Goal: Task Accomplishment & Management: Complete application form

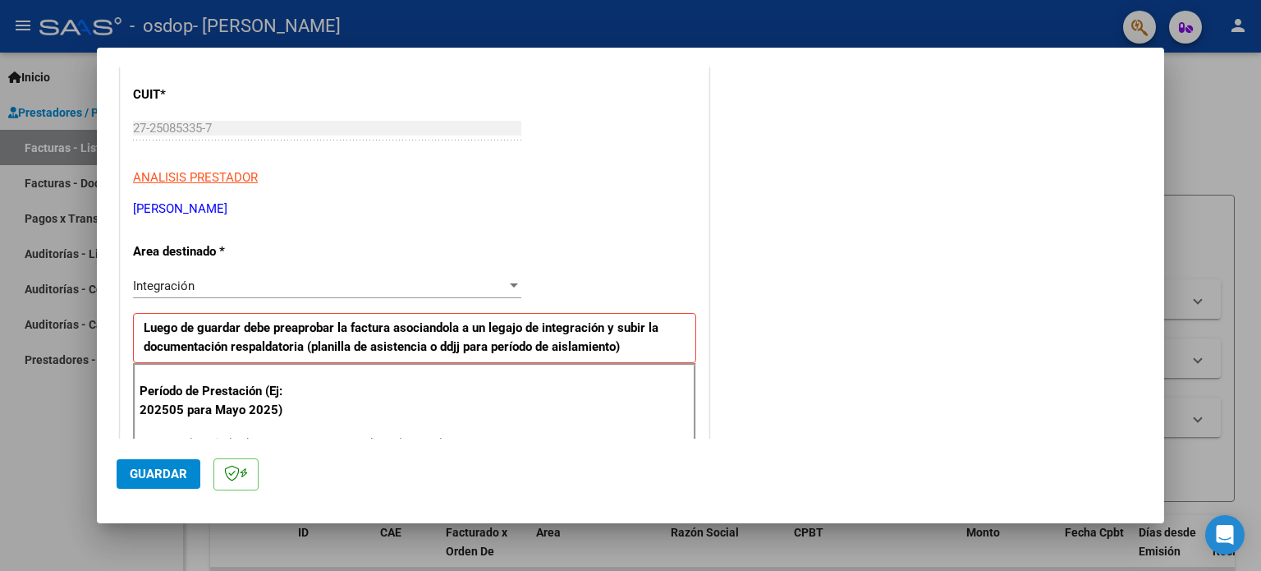
scroll to position [250, 0]
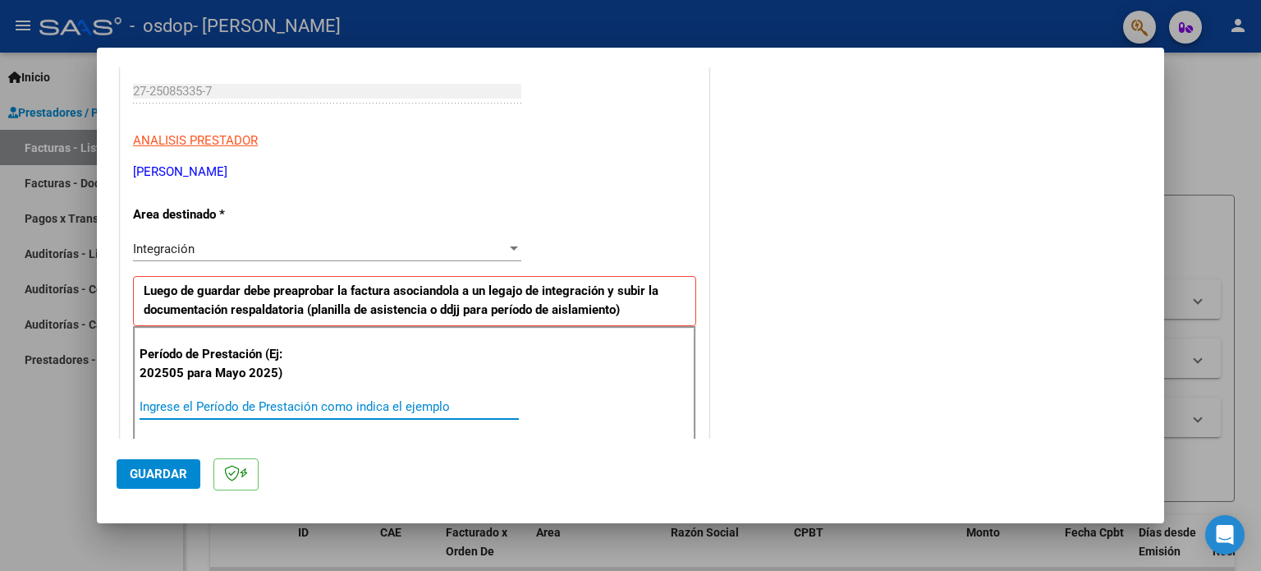
click at [328, 399] on input "Ingrese el Período de Prestación como indica el ejemplo" at bounding box center [329, 406] width 379 height 15
drag, startPoint x: 687, startPoint y: 390, endPoint x: 687, endPoint y: 404, distance: 14.0
click at [687, 404] on div "Período de Prestación (Ej: 202505 para [DATE]) Ingrese el Período de Prestación…" at bounding box center [414, 405] width 563 height 158
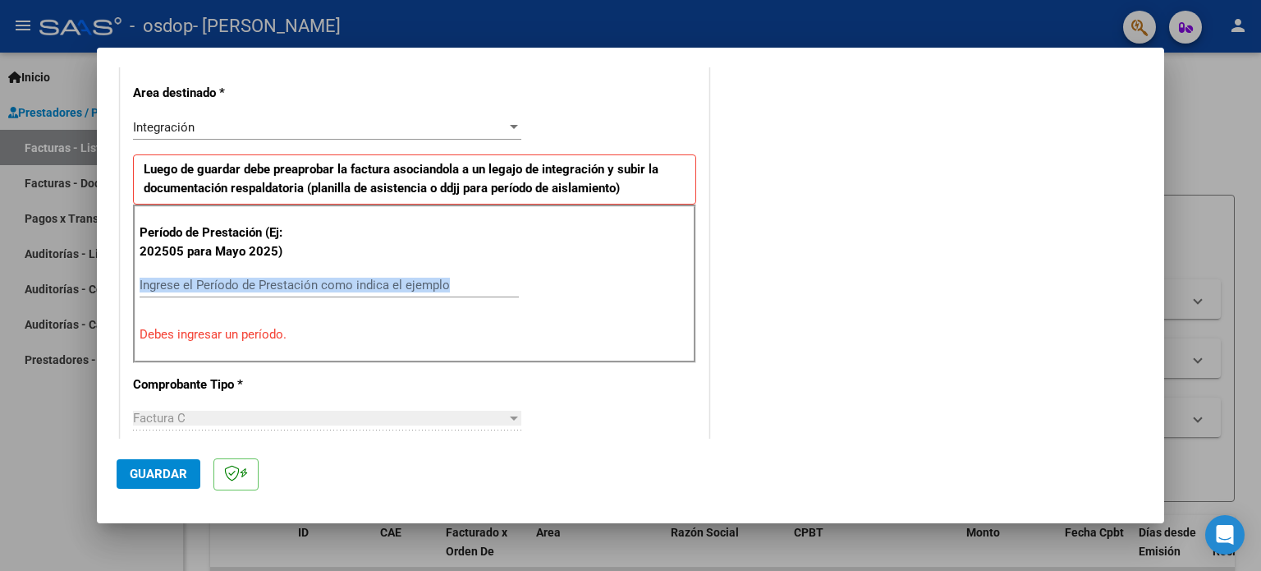
scroll to position [379, 0]
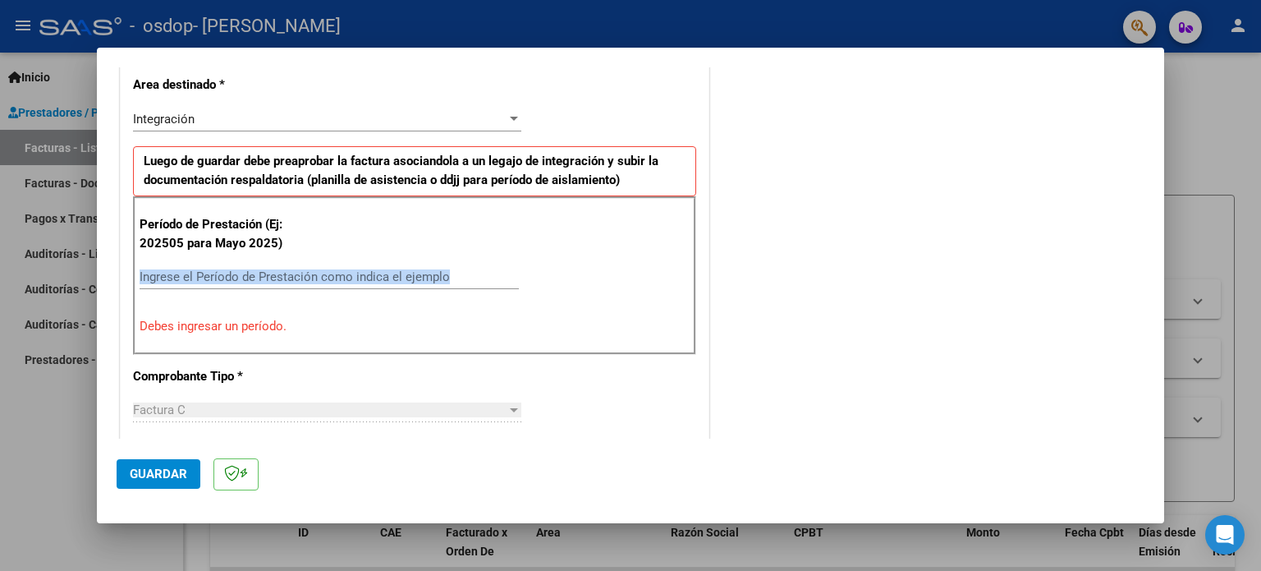
click at [443, 272] on input "Ingrese el Período de Prestación como indica el ejemplo" at bounding box center [329, 276] width 379 height 15
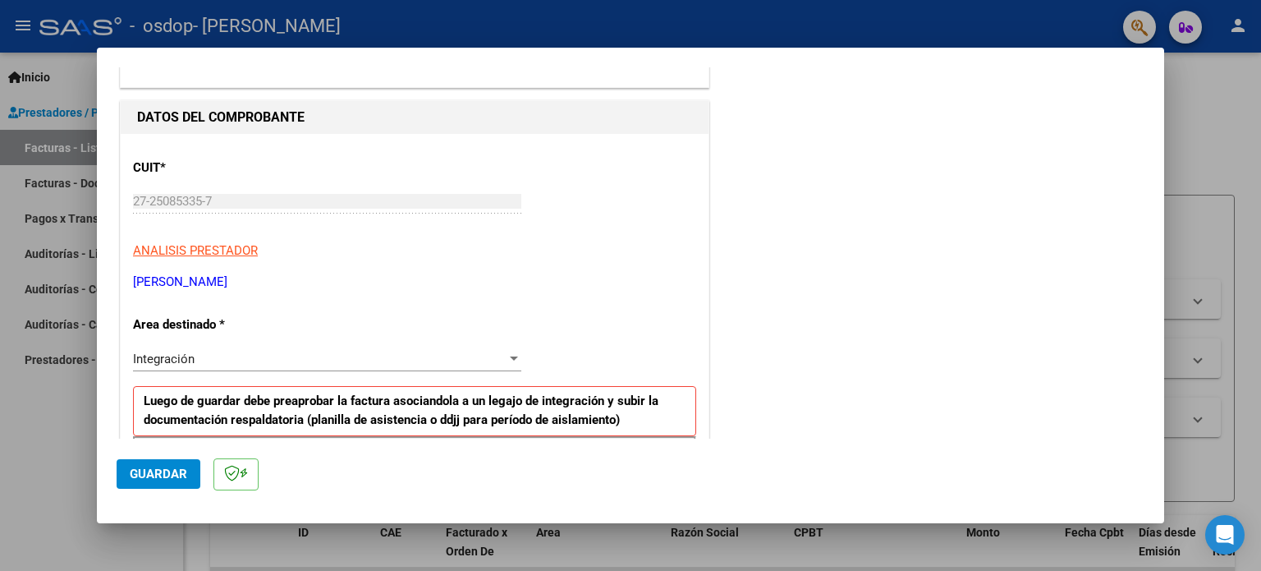
scroll to position [0, 0]
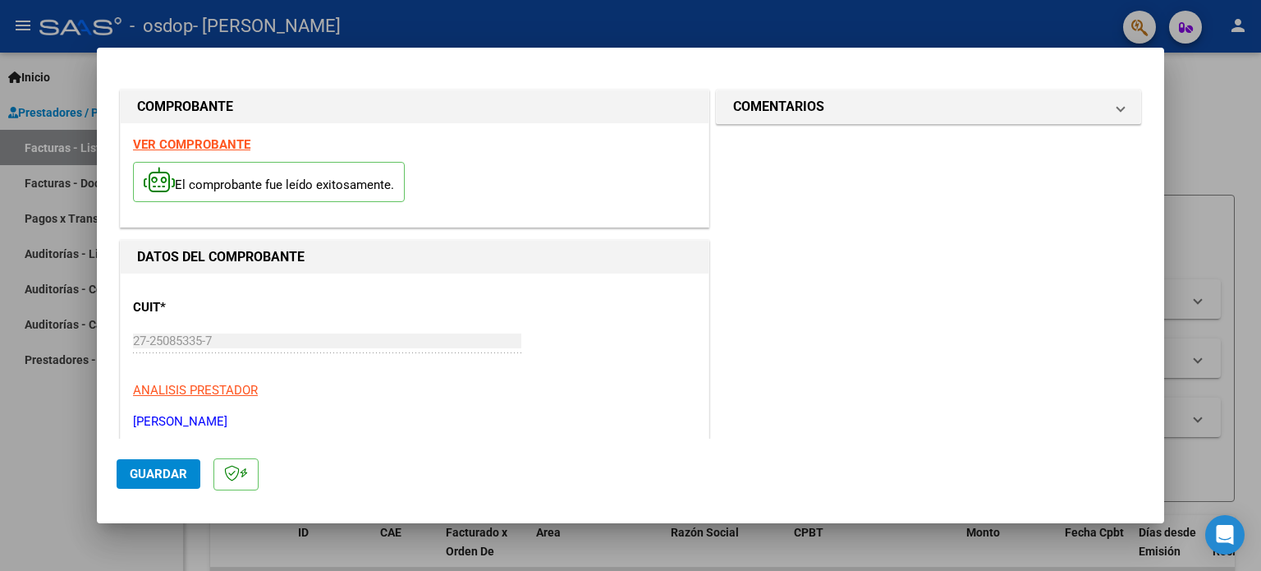
click at [792, 22] on div at bounding box center [630, 285] width 1261 height 571
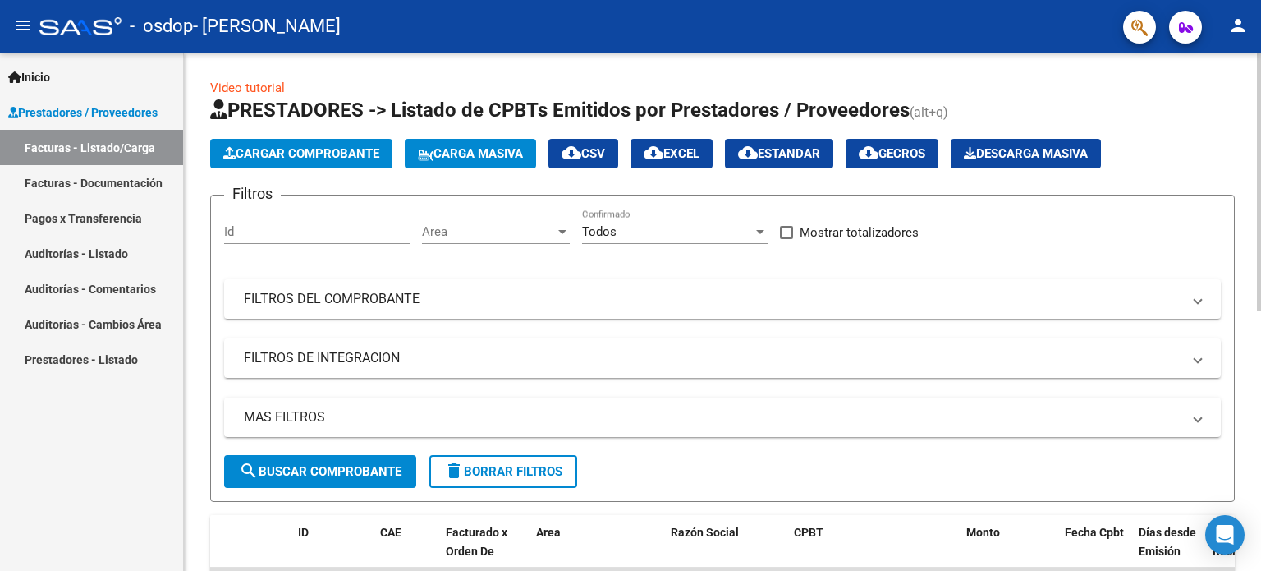
click at [324, 147] on span "Cargar Comprobante" at bounding box center [301, 153] width 156 height 15
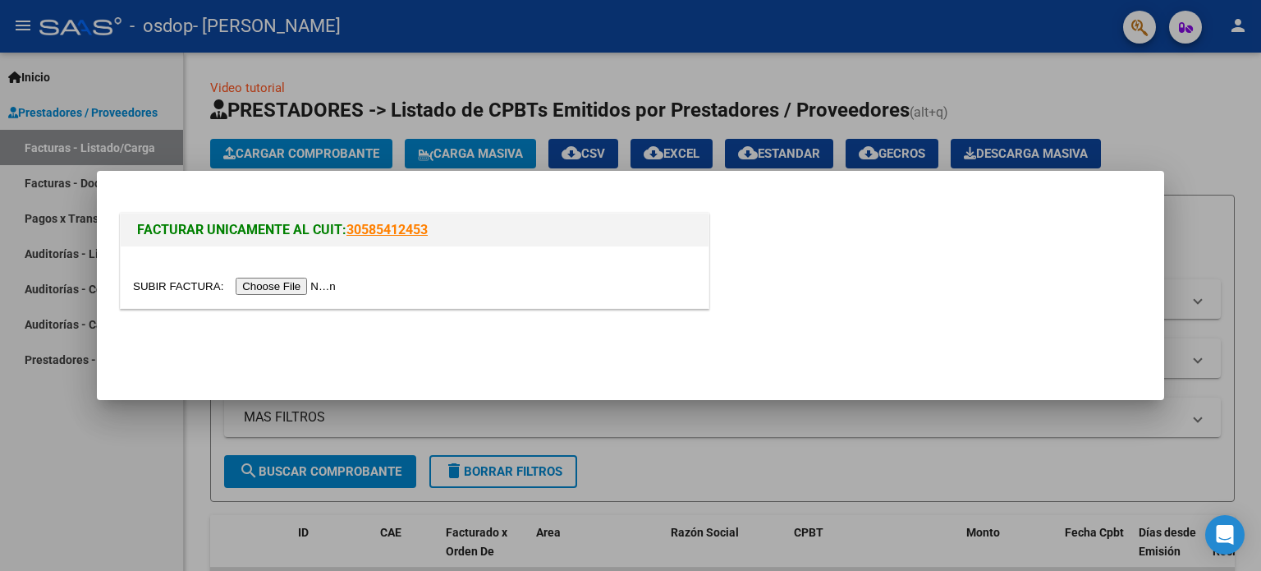
click at [290, 284] on input "file" at bounding box center [237, 286] width 208 height 17
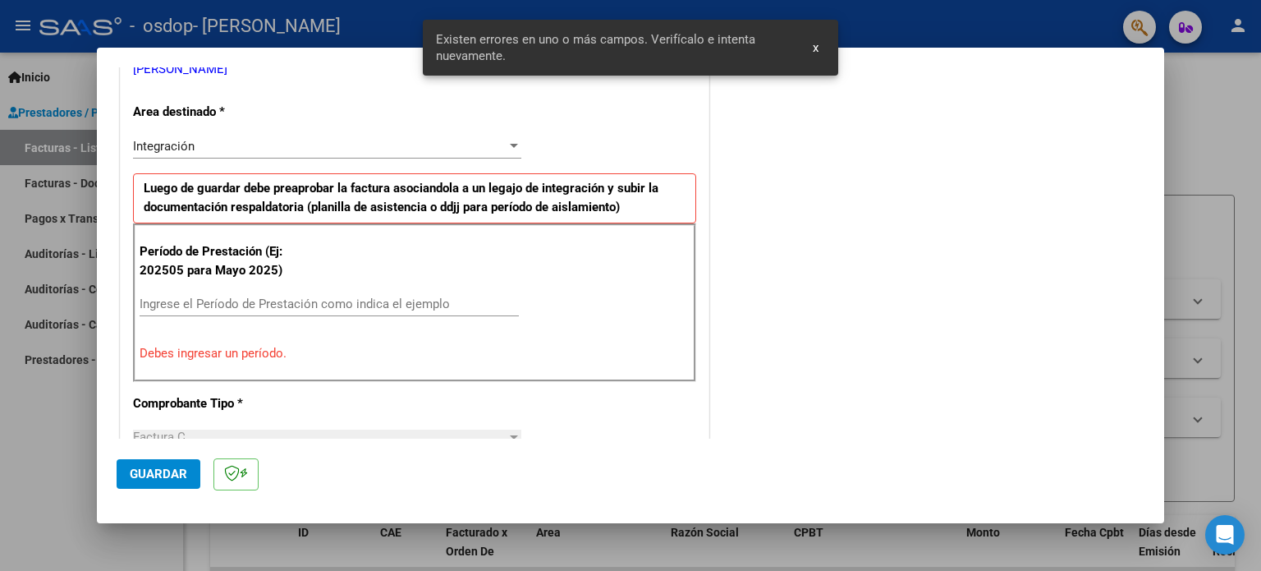
scroll to position [354, 0]
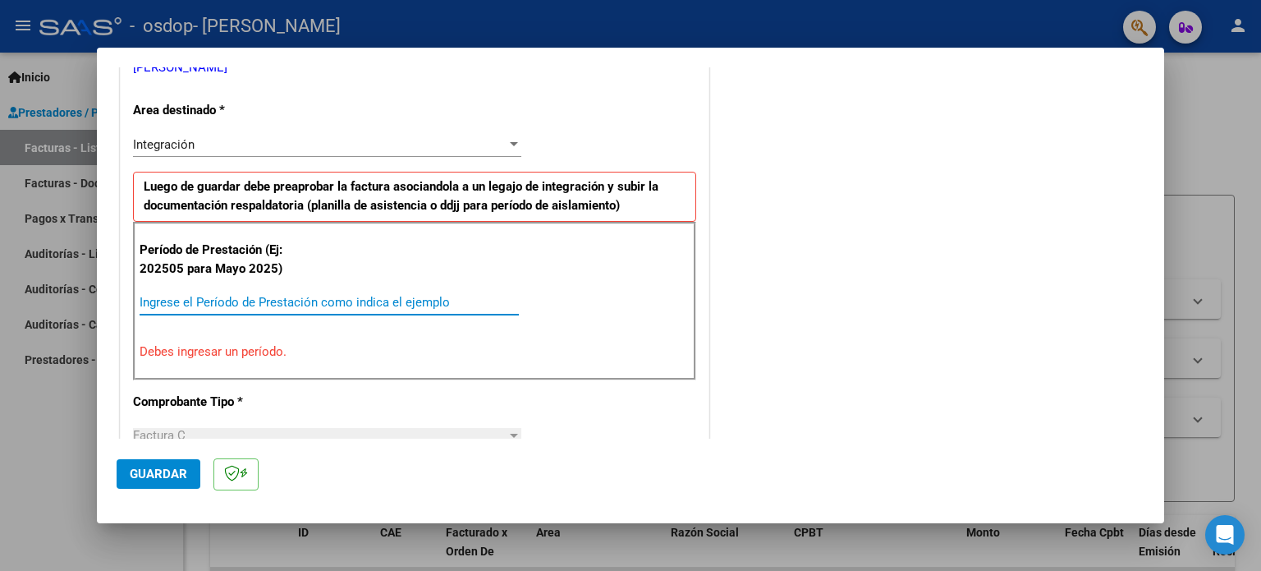
click at [416, 305] on input "Ingrese el Período de Prestación como indica el ejemplo" at bounding box center [329, 302] width 379 height 15
click at [902, 13] on div at bounding box center [630, 285] width 1261 height 571
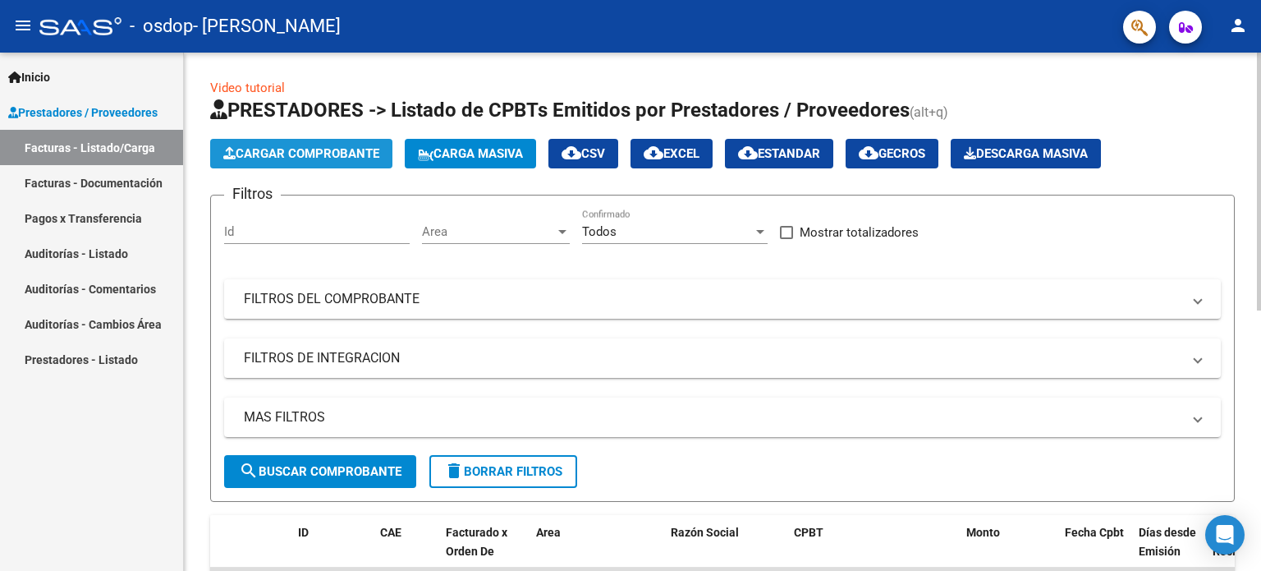
click at [334, 164] on button "Cargar Comprobante" at bounding box center [301, 154] width 182 height 30
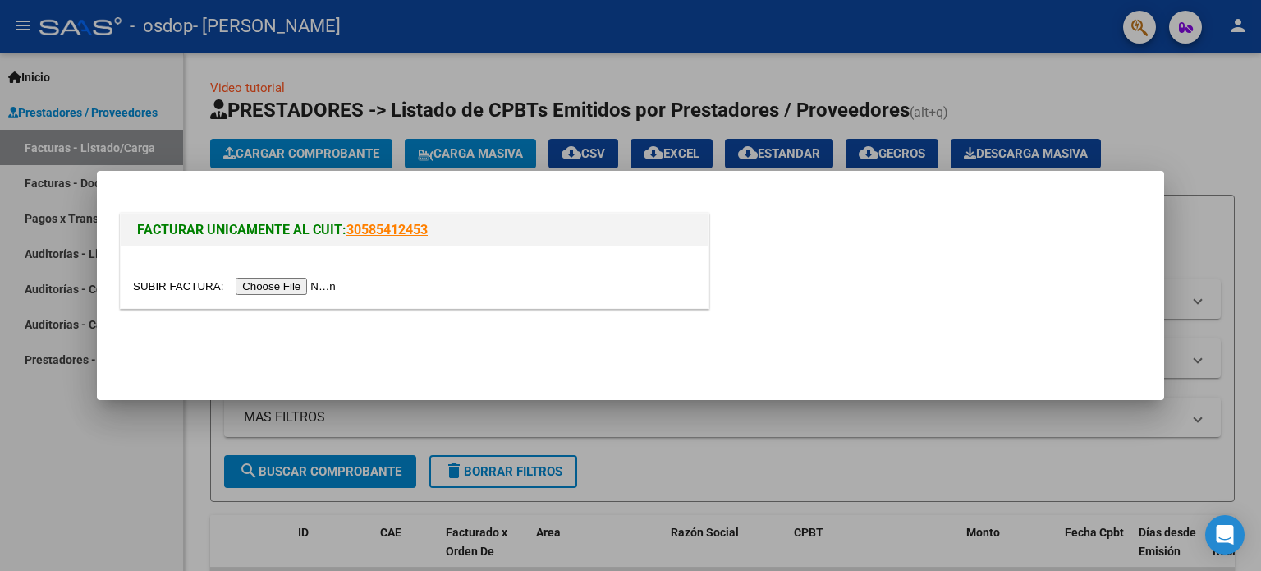
click at [314, 288] on input "file" at bounding box center [237, 286] width 208 height 17
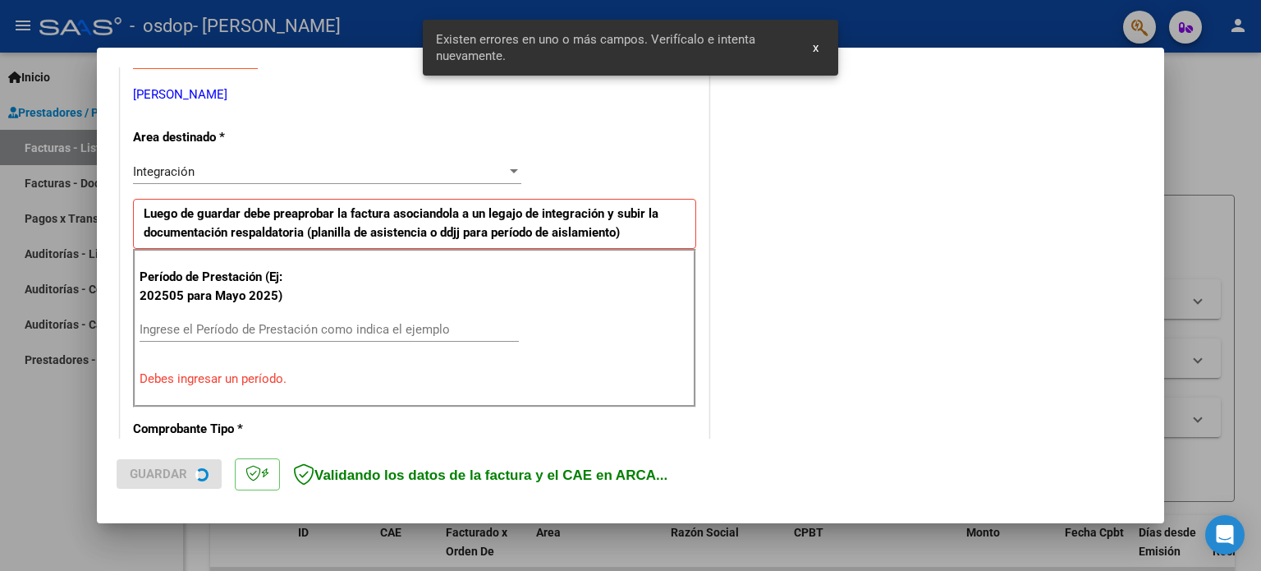
scroll to position [354, 0]
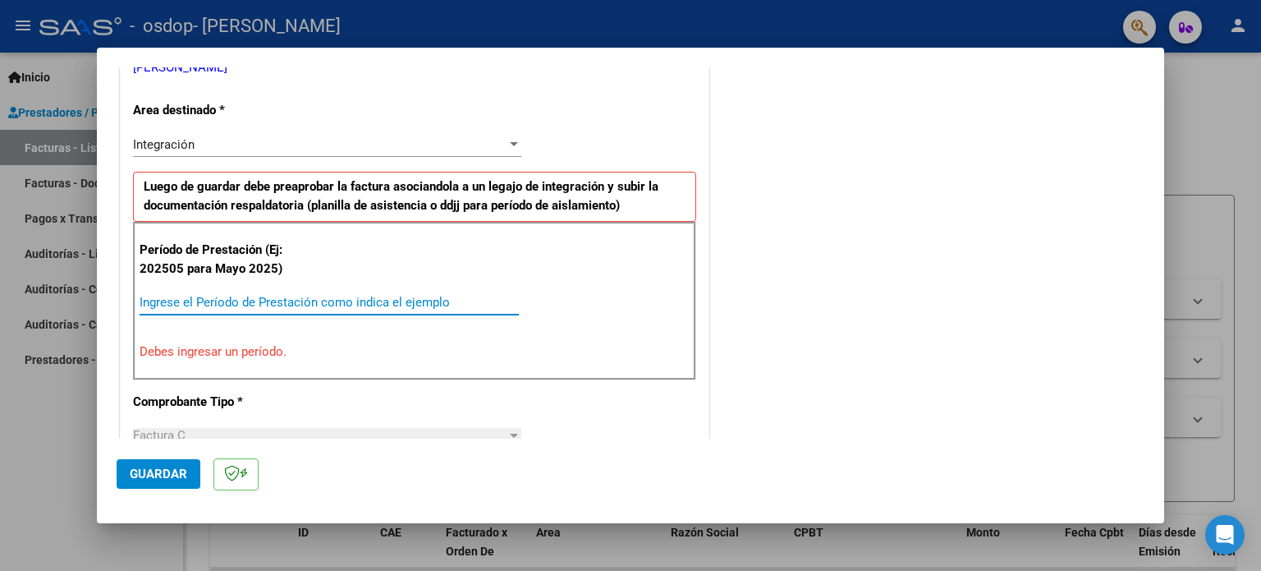
click at [242, 303] on input "Ingrese el Período de Prestación como indica el ejemplo" at bounding box center [329, 302] width 379 height 15
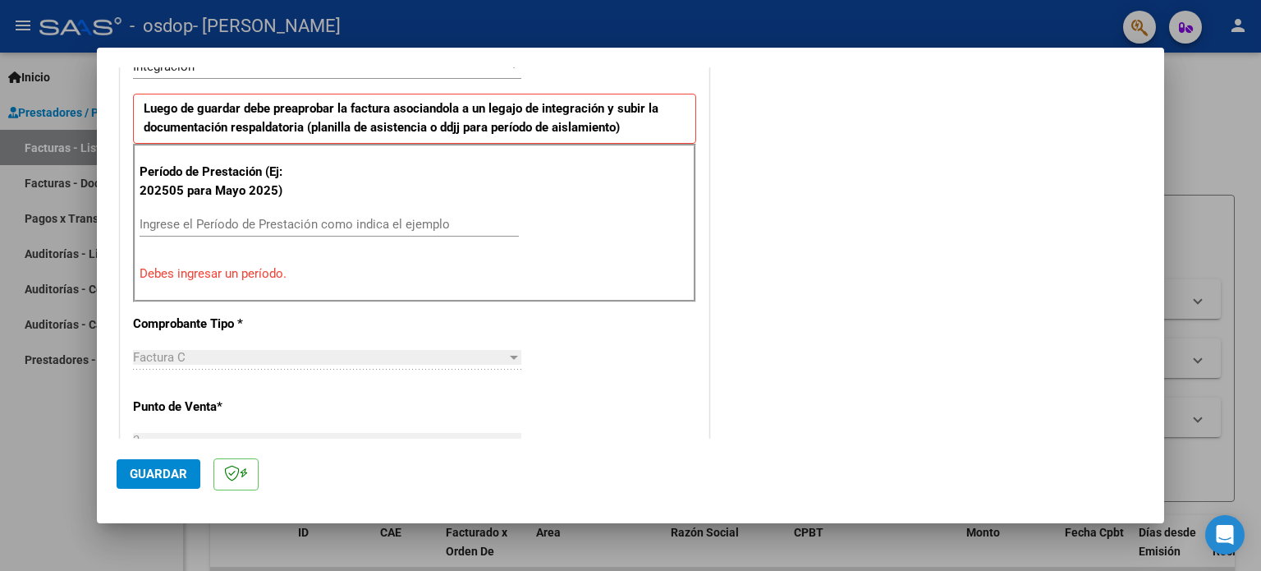
scroll to position [394, 0]
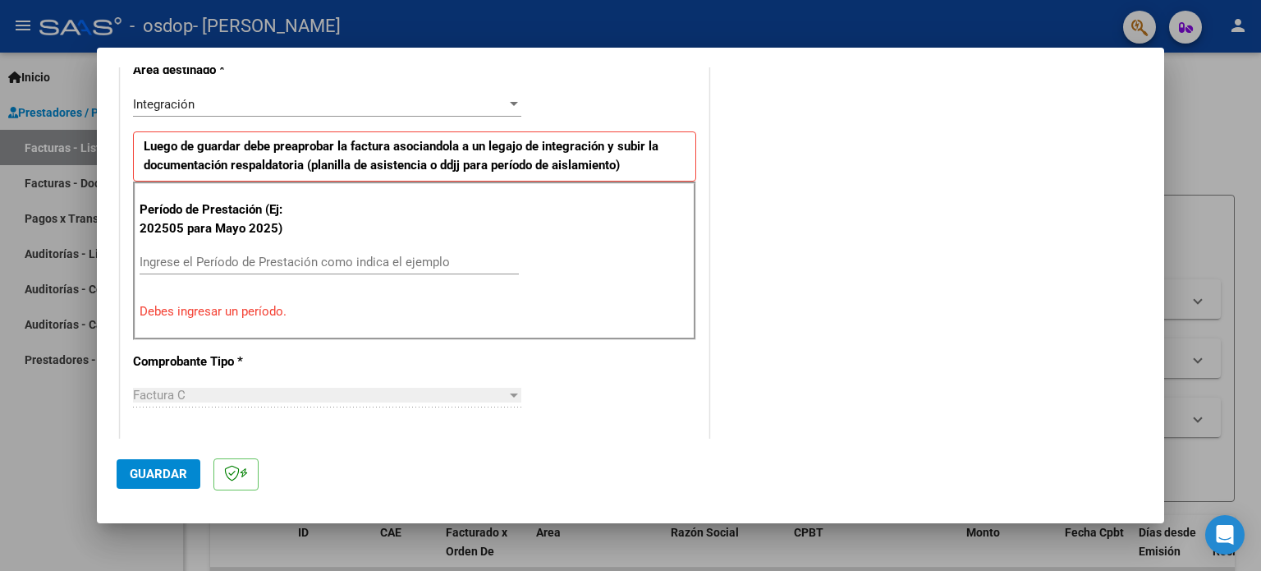
click at [494, 259] on input "Ingrese el Período de Prestación como indica el ejemplo" at bounding box center [329, 262] width 379 height 15
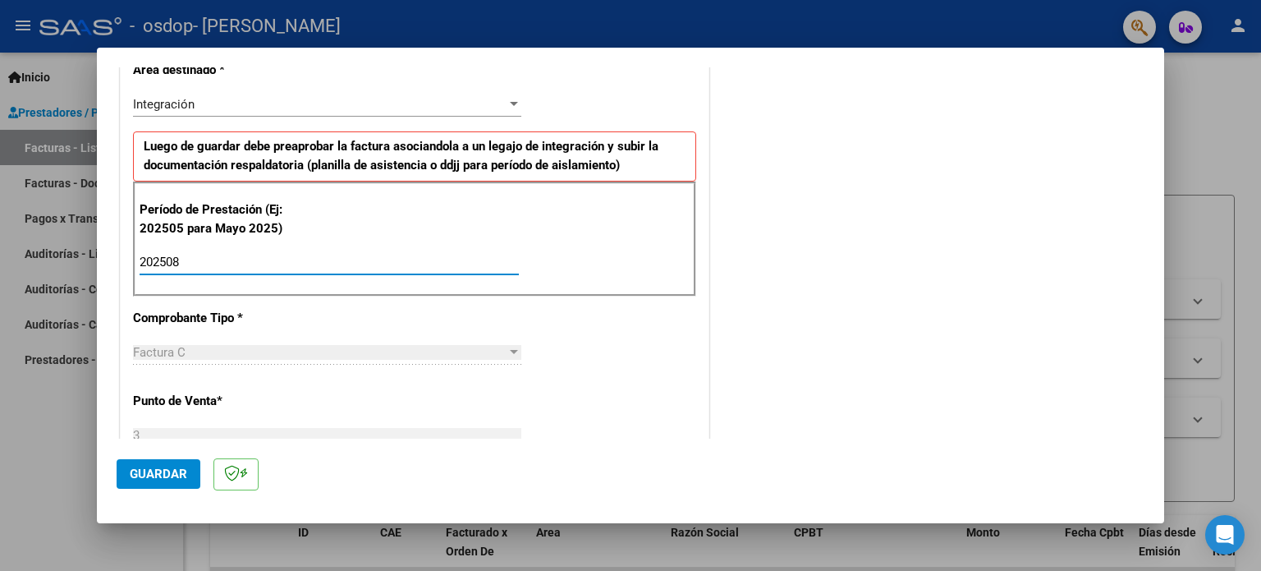
type input "202508"
click at [165, 469] on span "Guardar" at bounding box center [158, 473] width 57 height 15
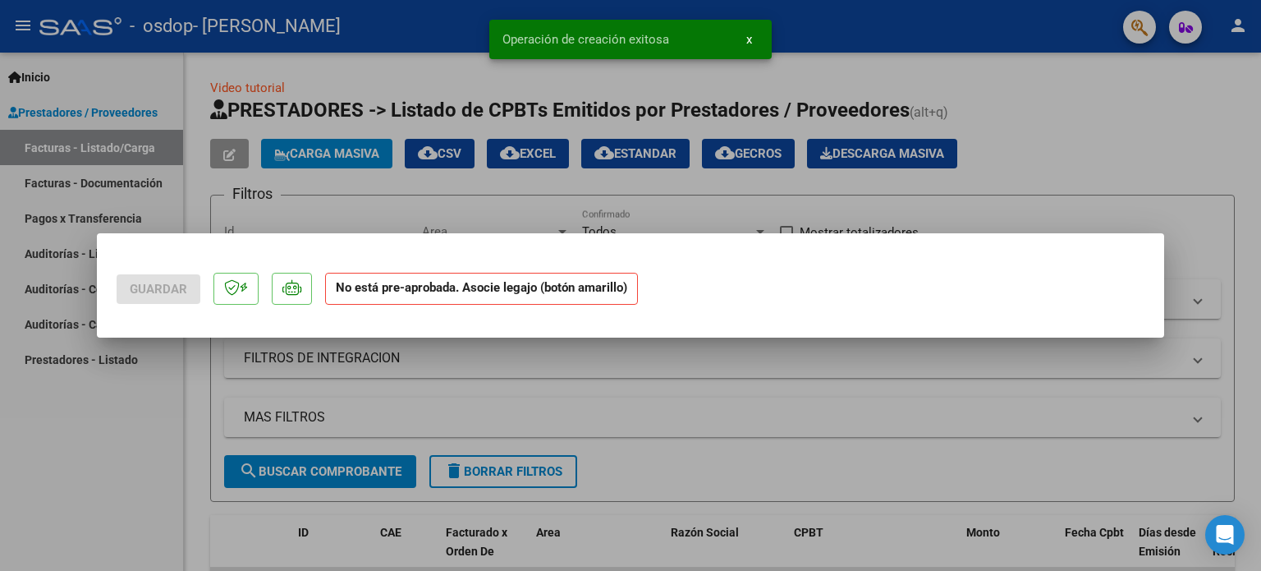
scroll to position [0, 0]
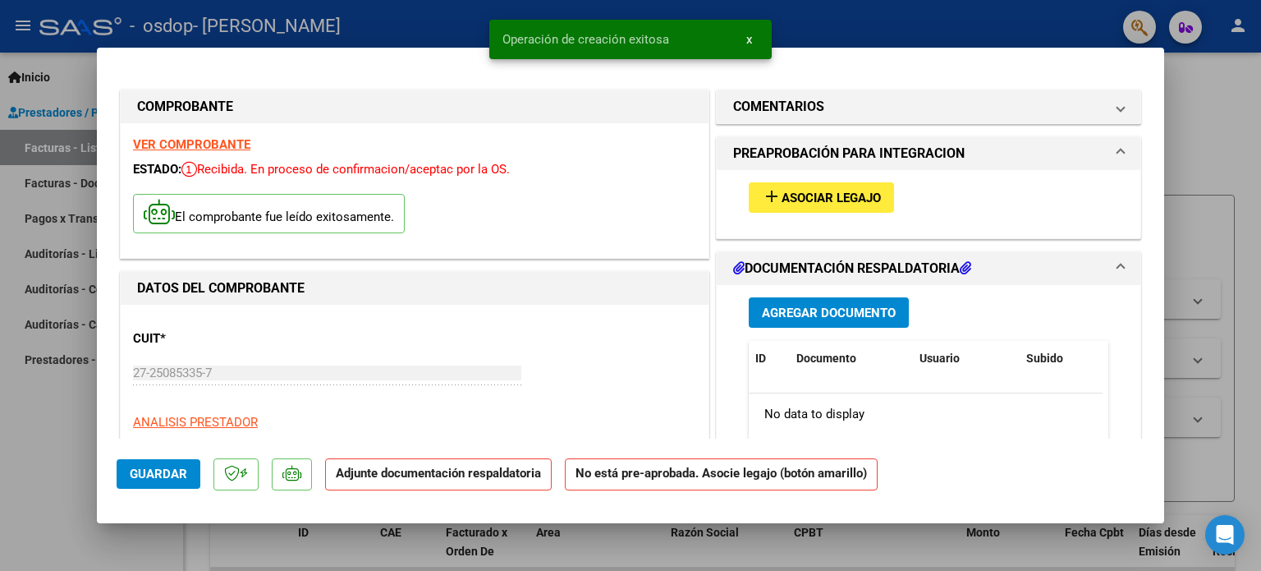
click at [791, 195] on span "Asociar Legajo" at bounding box center [831, 198] width 99 height 15
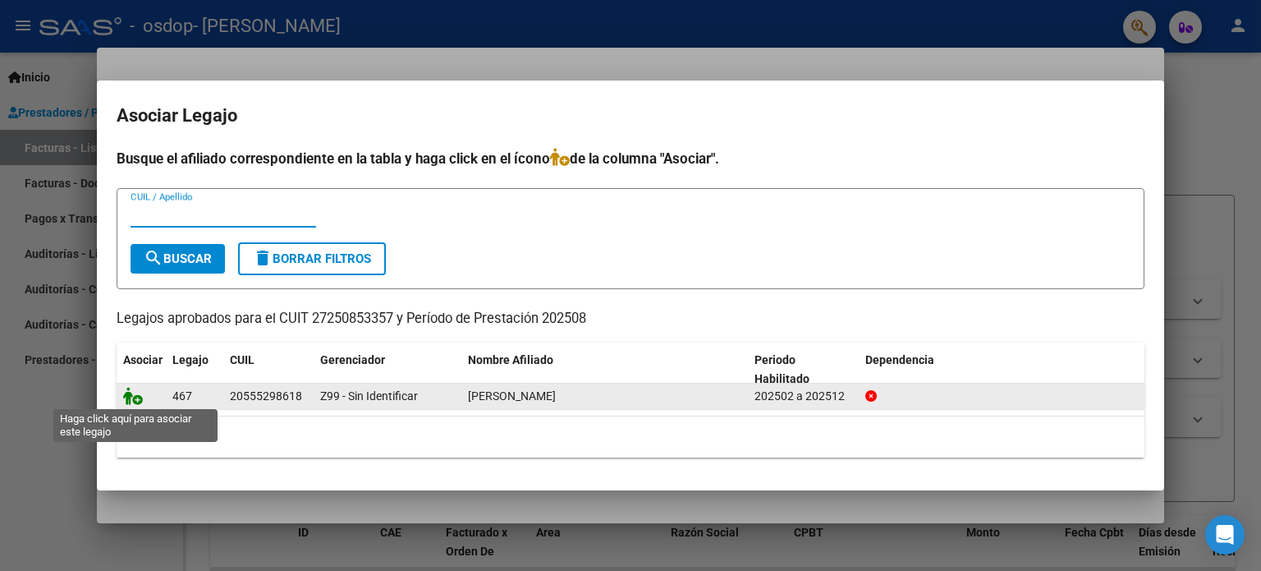
click at [128, 402] on icon at bounding box center [133, 396] width 20 height 18
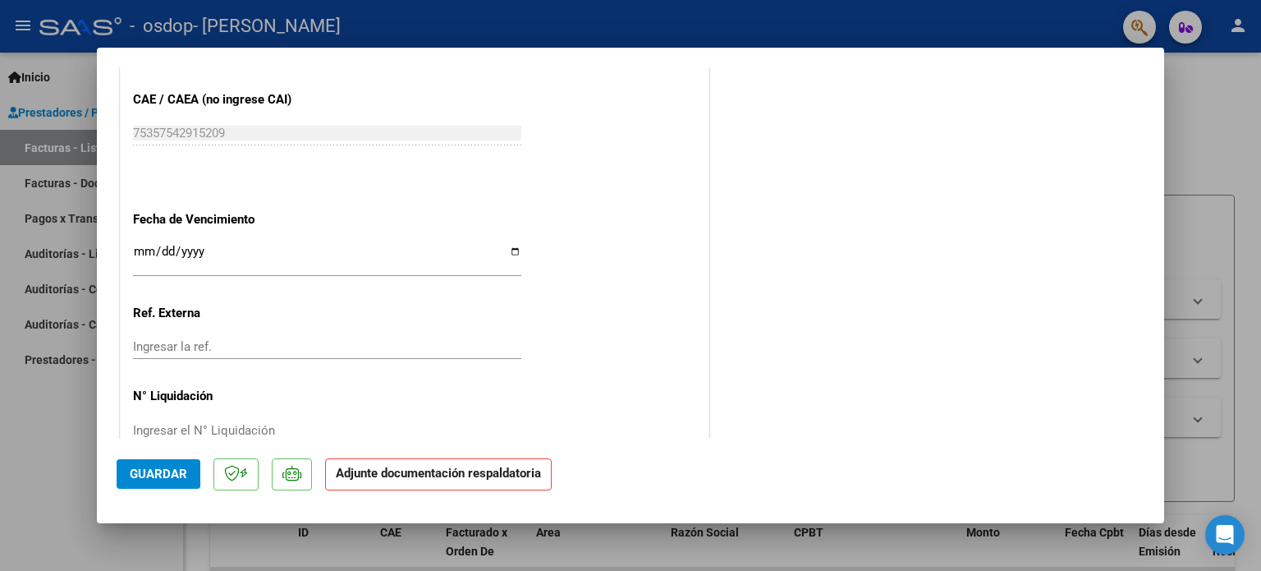
scroll to position [1097, 0]
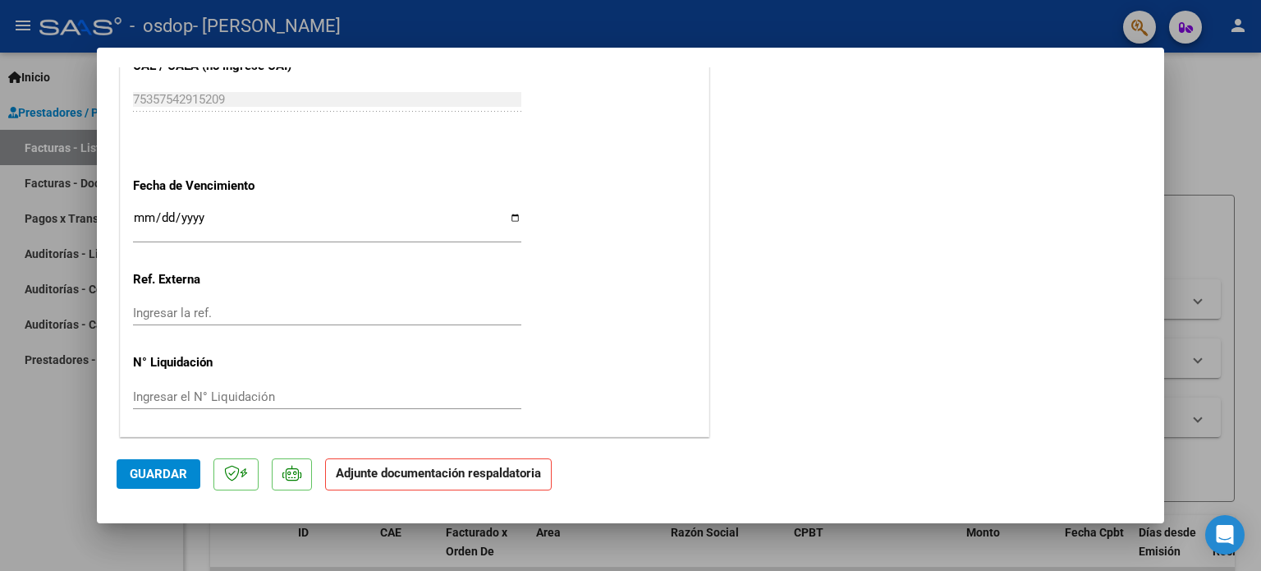
click at [499, 478] on strong "Adjunte documentación respaldatoria" at bounding box center [438, 473] width 205 height 15
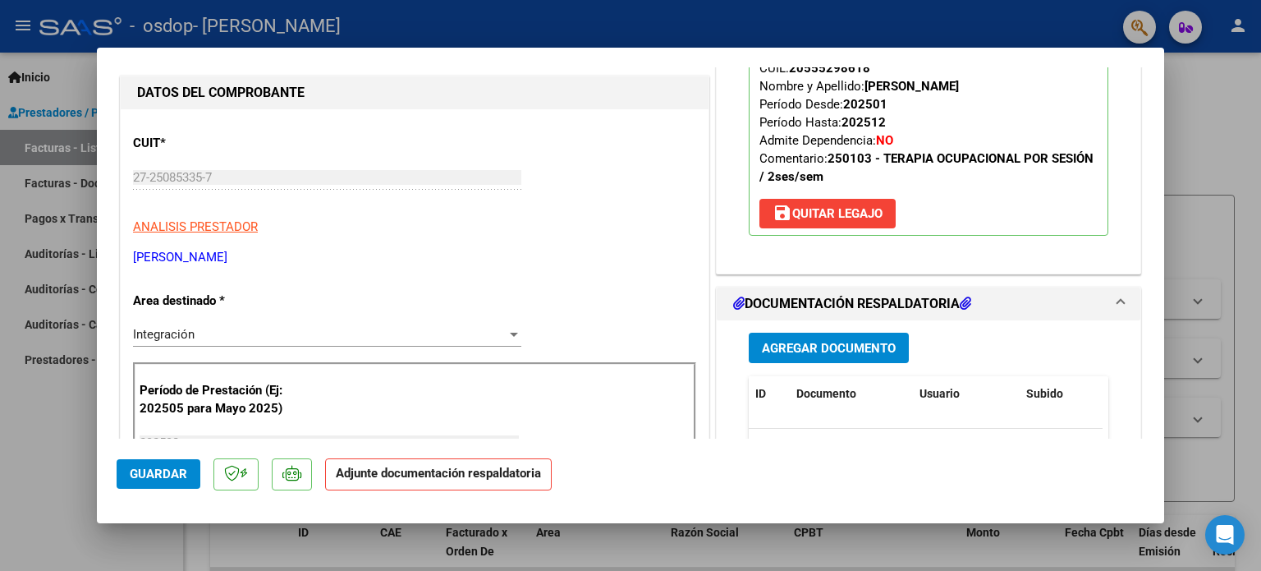
scroll to position [170, 0]
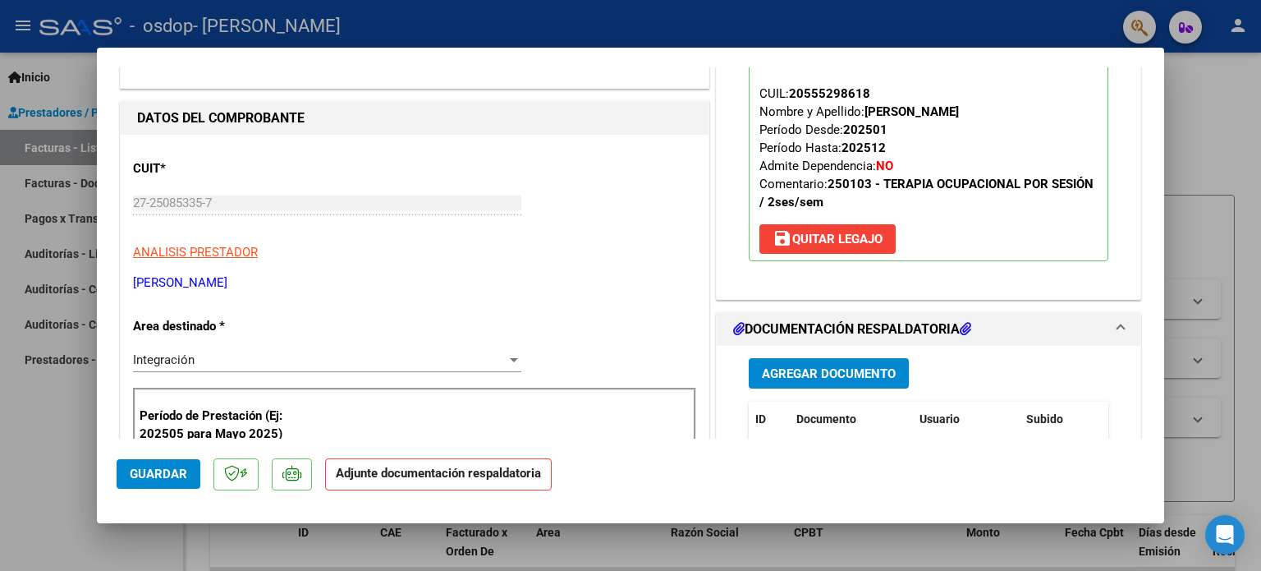
click at [762, 378] on span "Agregar Documento" at bounding box center [829, 373] width 134 height 15
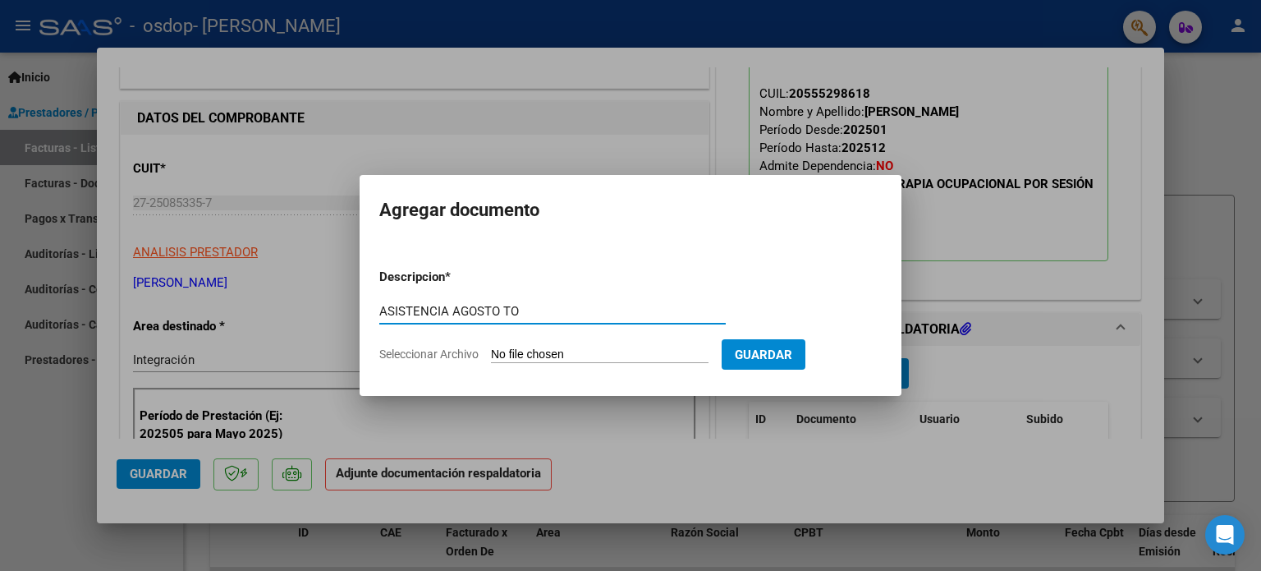
type input "ASISTENCIA AGOSTO TO"
click at [770, 347] on span "Guardar" at bounding box center [763, 354] width 57 height 15
click at [544, 357] on input "Seleccionar Archivo" at bounding box center [600, 355] width 218 height 16
type input "C:\fakepath\[PERSON_NAME] ASISITENCIA TO.pdf"
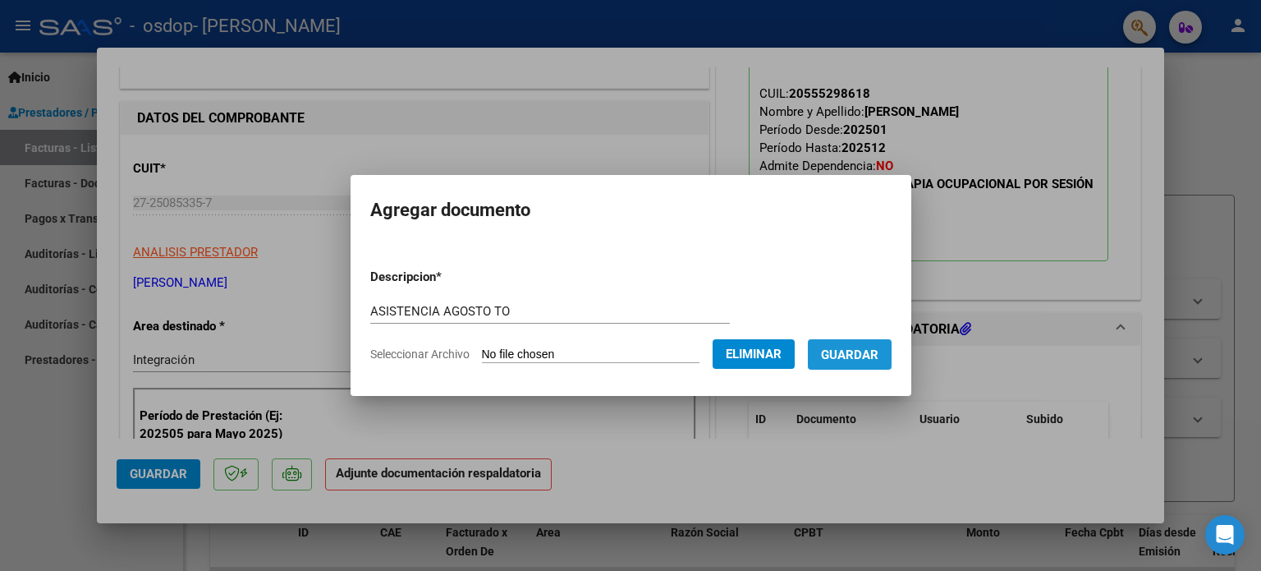
click at [875, 356] on span "Guardar" at bounding box center [849, 354] width 57 height 15
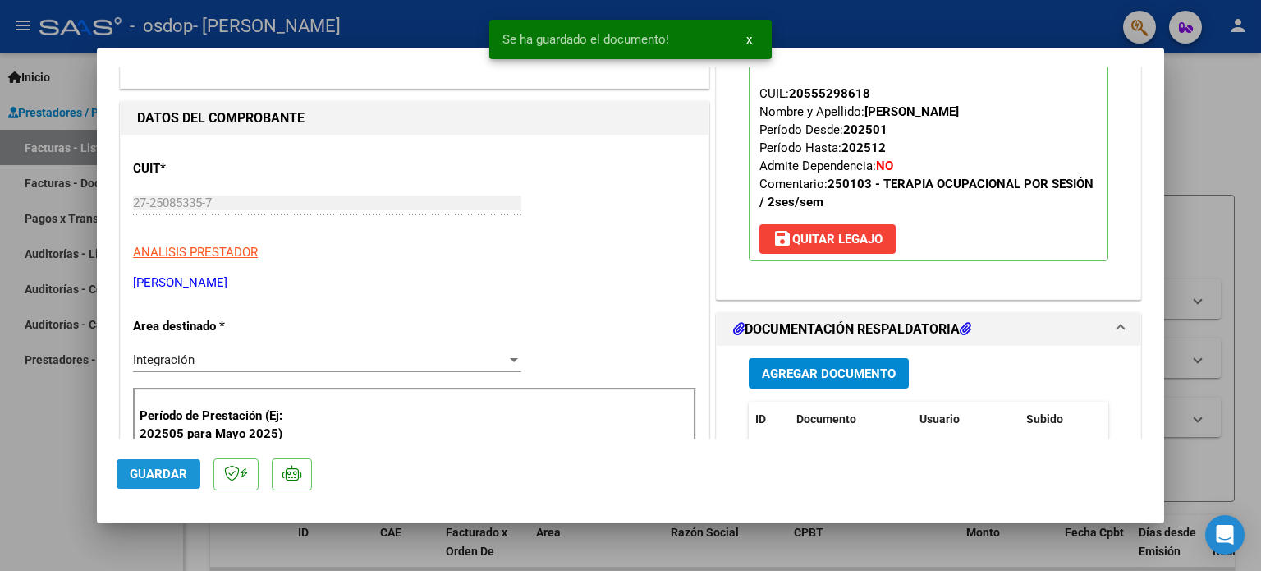
click at [141, 464] on button "Guardar" at bounding box center [159, 474] width 84 height 30
click at [749, 34] on span "x" at bounding box center [749, 39] width 6 height 15
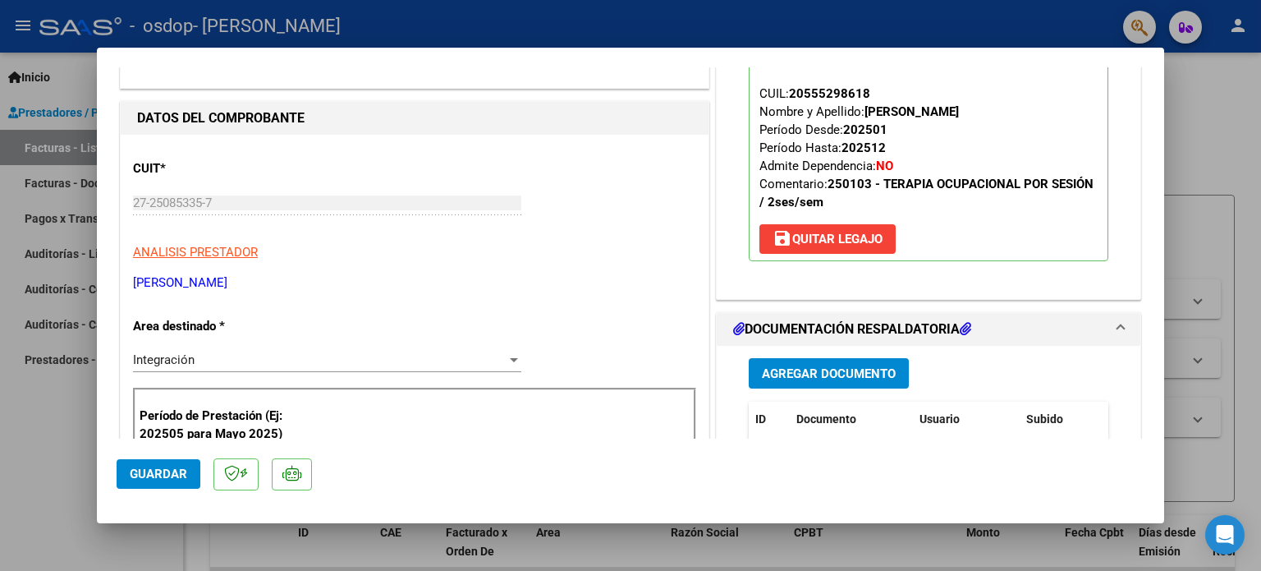
click at [746, 19] on div at bounding box center [630, 285] width 1261 height 571
type input "$ 0,00"
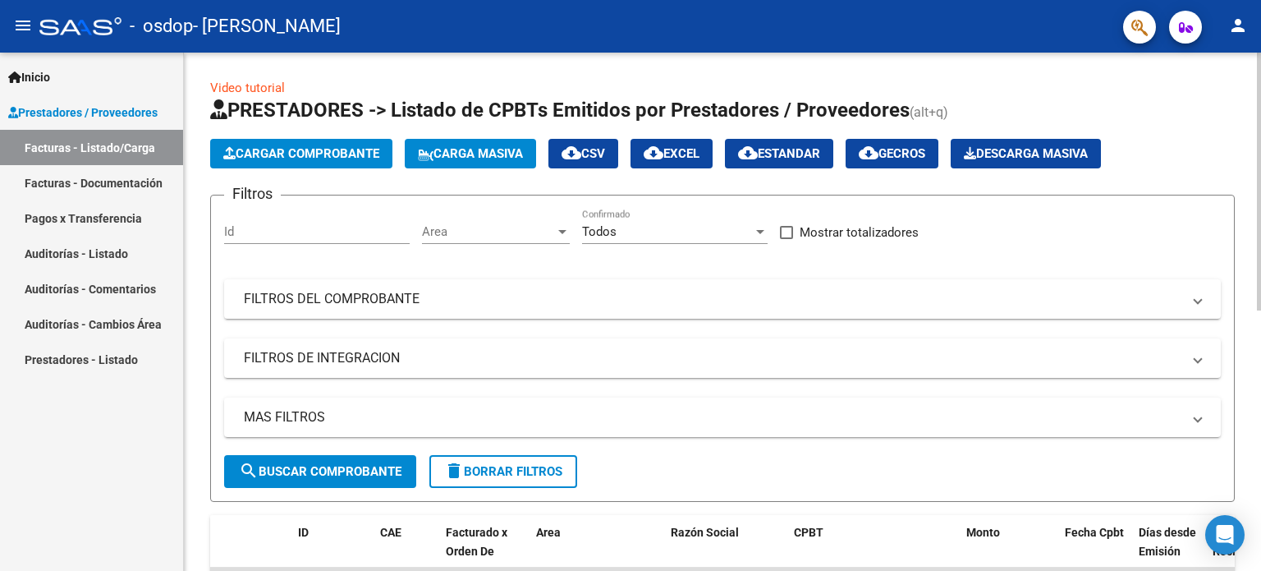
click at [1261, 140] on div at bounding box center [1259, 182] width 4 height 258
drag, startPoint x: 1254, startPoint y: 154, endPoint x: 1261, endPoint y: 239, distance: 85.7
click at [1261, 239] on div "Video tutorial PRESTADORES -> Listado de CPBTs Emitidos por Prestadores / Prove…" at bounding box center [725, 569] width 1082 height 1032
click at [1261, 246] on div at bounding box center [1259, 182] width 4 height 258
click at [1215, 167] on app-list-header "PRESTADORES -> Listado de CPBTs Emitidos por Prestadores / Proveedores (alt+q) …" at bounding box center [722, 299] width 1025 height 405
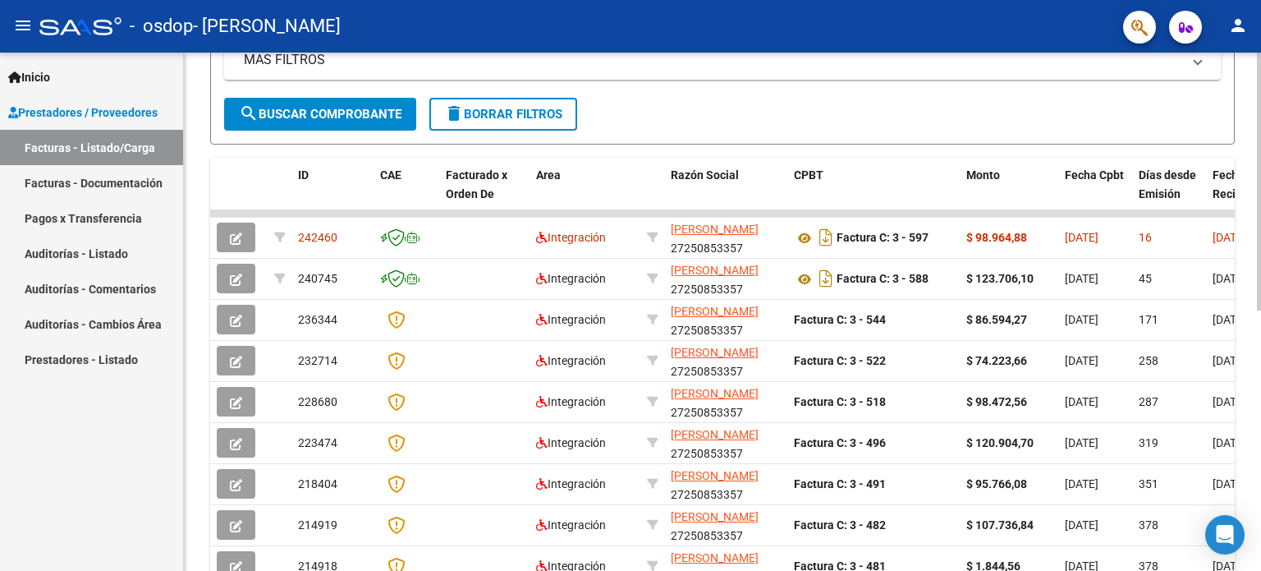
scroll to position [394, 0]
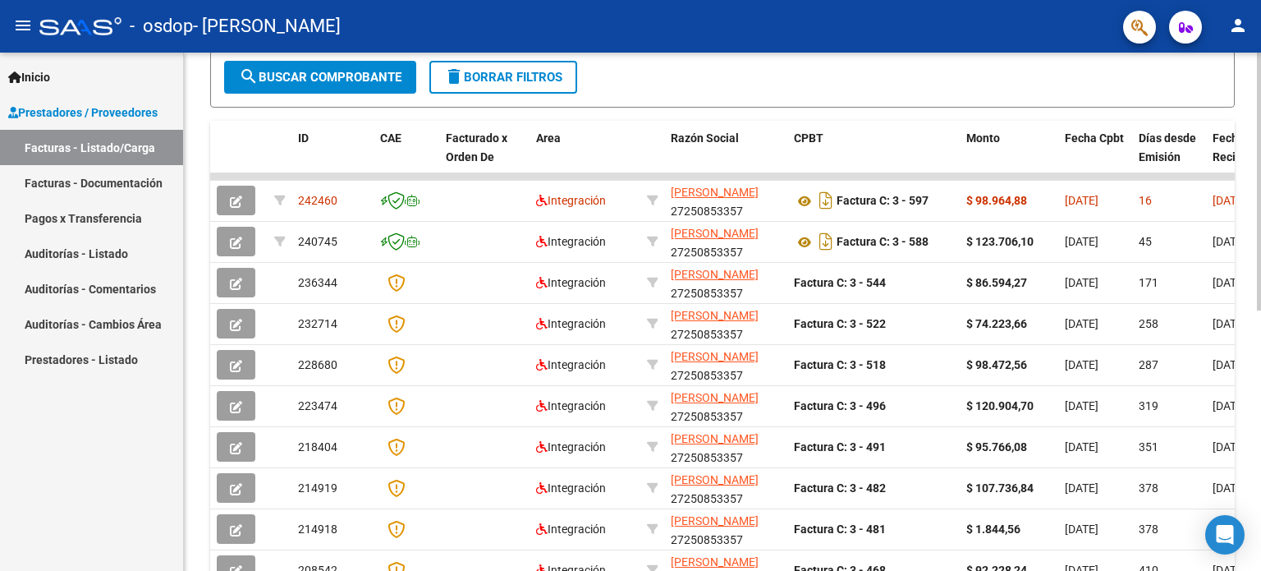
click at [1109, 110] on div "Video tutorial PRESTADORES -> Listado de CPBTs Emitidos por Prestadores / Prove…" at bounding box center [722, 161] width 1025 height 953
click at [42, 461] on div "Inicio Instructivos Contacto OS Prestadores / Proveedores Facturas - Listado/Ca…" at bounding box center [91, 312] width 183 height 518
click at [1233, 137] on span "Fecha Recibido" at bounding box center [1236, 147] width 46 height 32
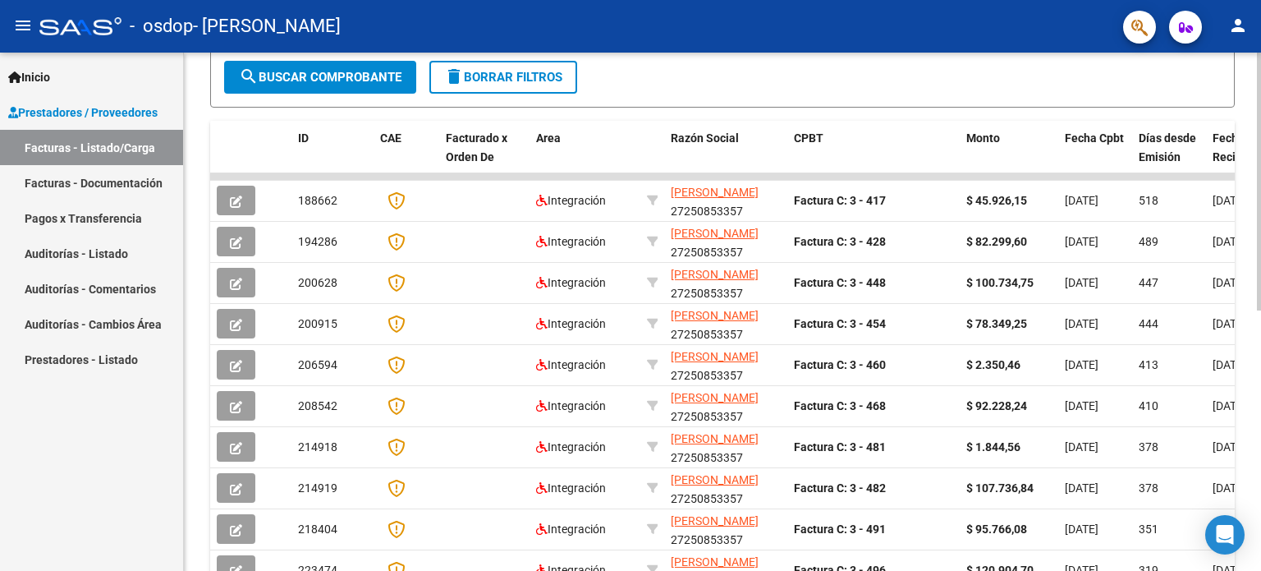
click at [1233, 137] on span "Fecha Recibido" at bounding box center [1236, 147] width 46 height 32
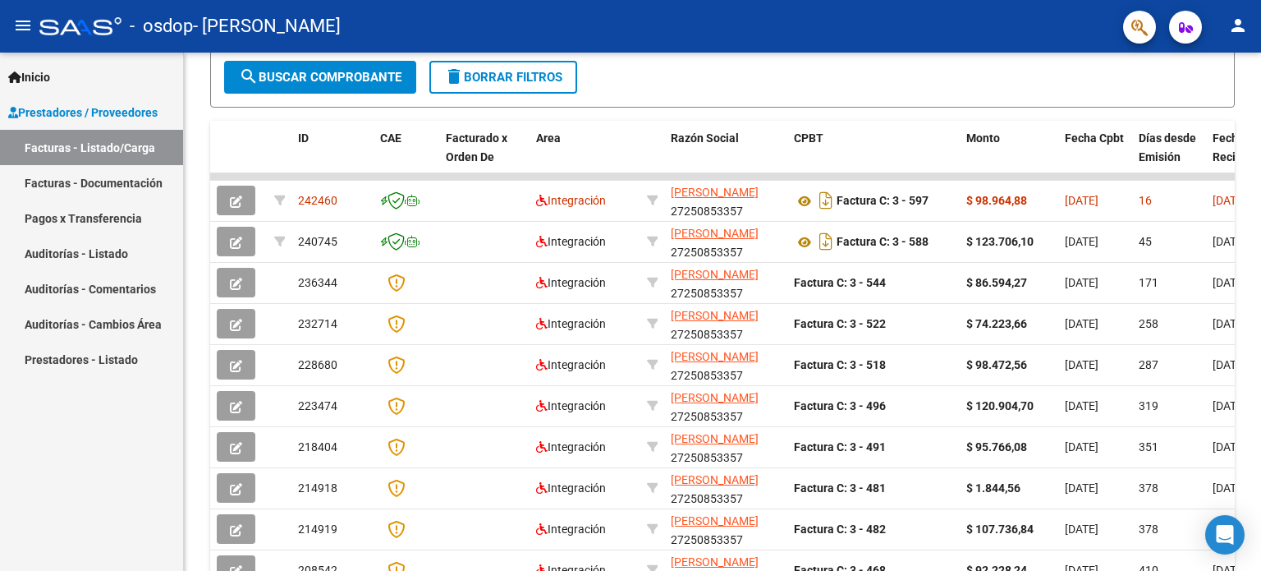
click at [39, 102] on link "Prestadores / Proveedores" at bounding box center [91, 111] width 183 height 35
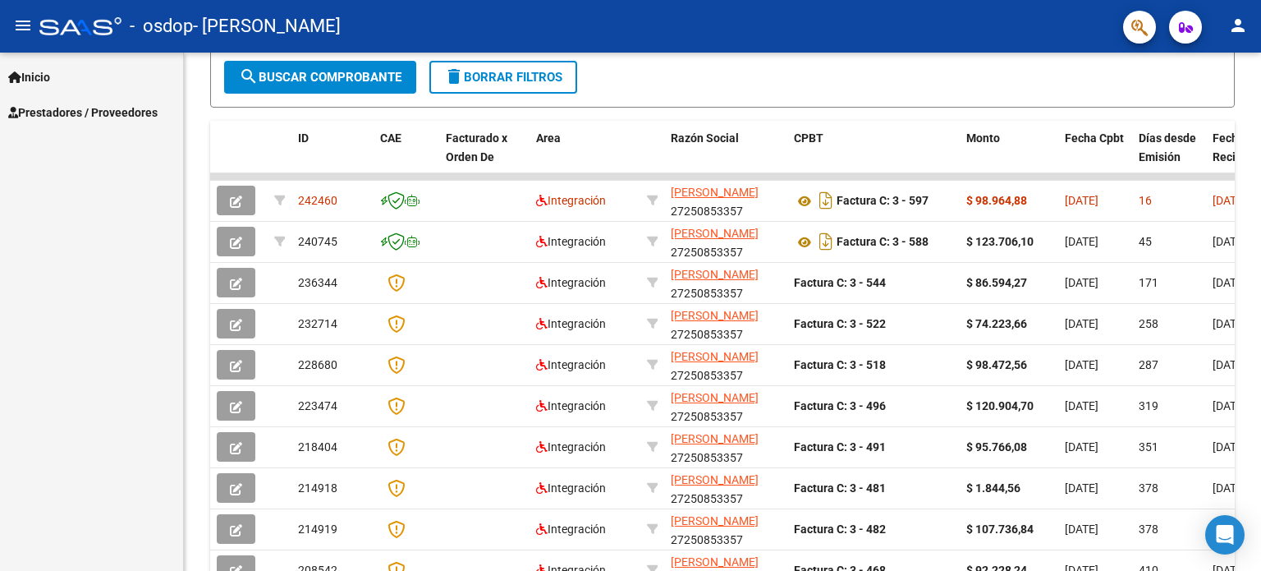
click at [57, 111] on span "Prestadores / Proveedores" at bounding box center [82, 112] width 149 height 18
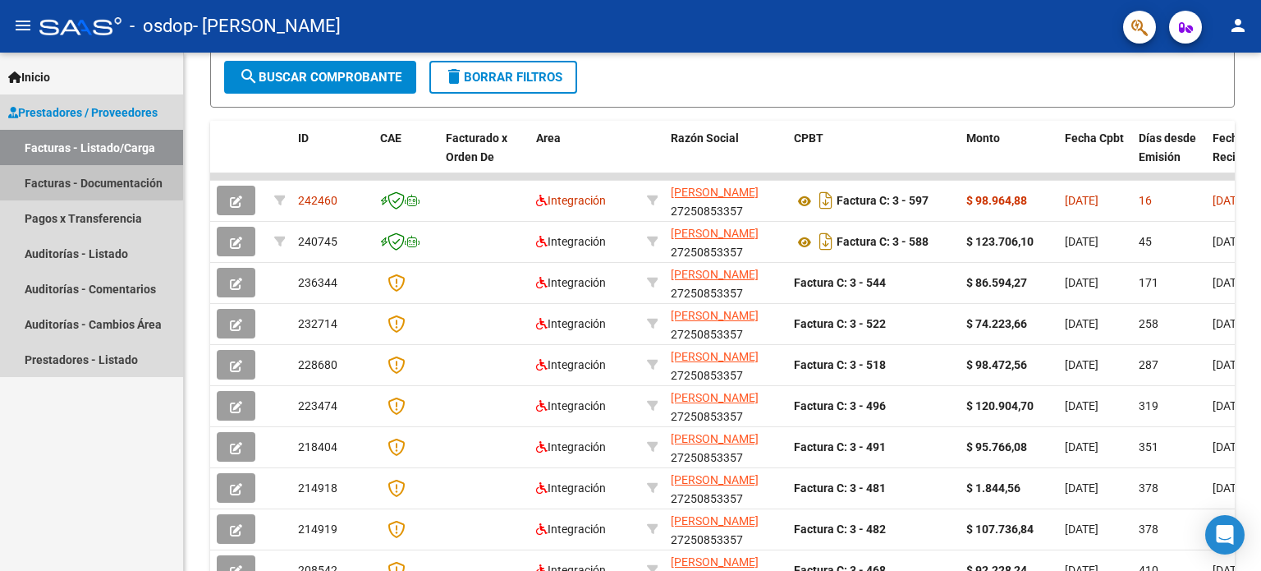
click at [85, 181] on link "Facturas - Documentación" at bounding box center [91, 182] width 183 height 35
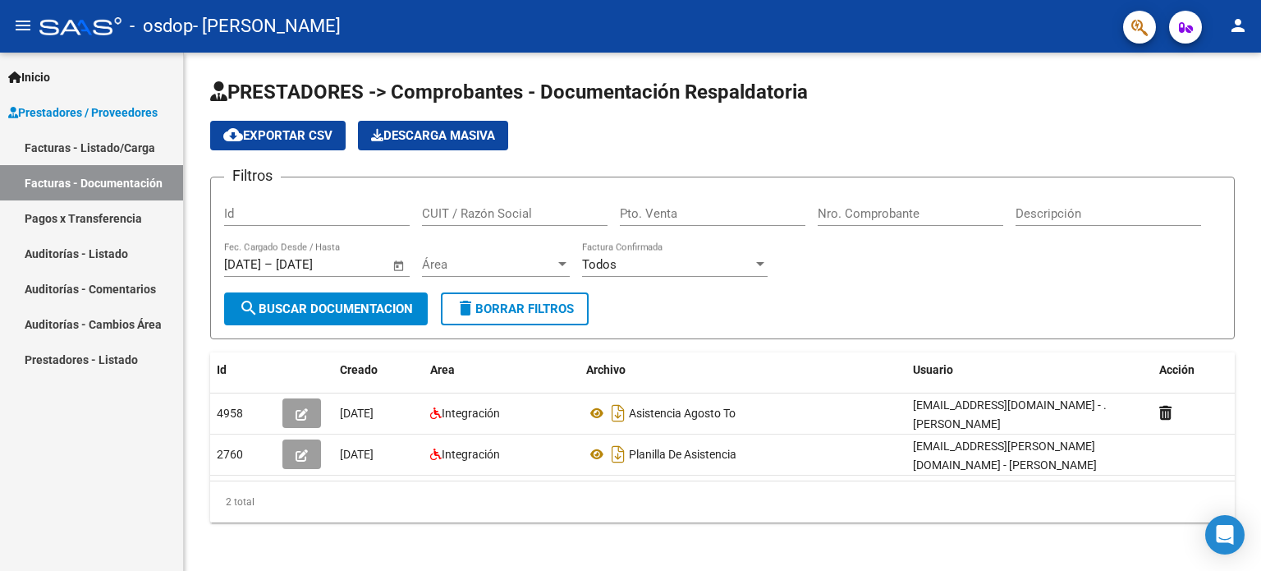
click at [103, 155] on link "Facturas - Listado/Carga" at bounding box center [91, 147] width 183 height 35
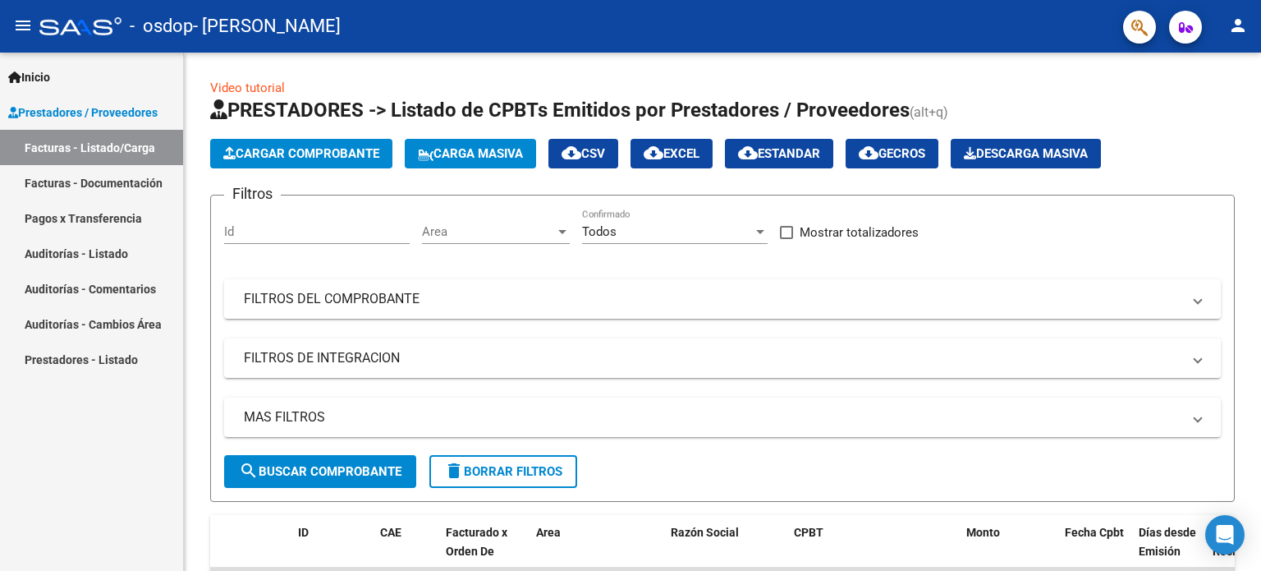
click at [147, 451] on div "Inicio Instructivos Contacto OS Prestadores / Proveedores Facturas - Listado/Ca…" at bounding box center [91, 312] width 183 height 518
click at [1209, 123] on h1 "PRESTADORES -> Listado de CPBTs Emitidos por Prestadores / Proveedores (alt+q)" at bounding box center [722, 111] width 1025 height 29
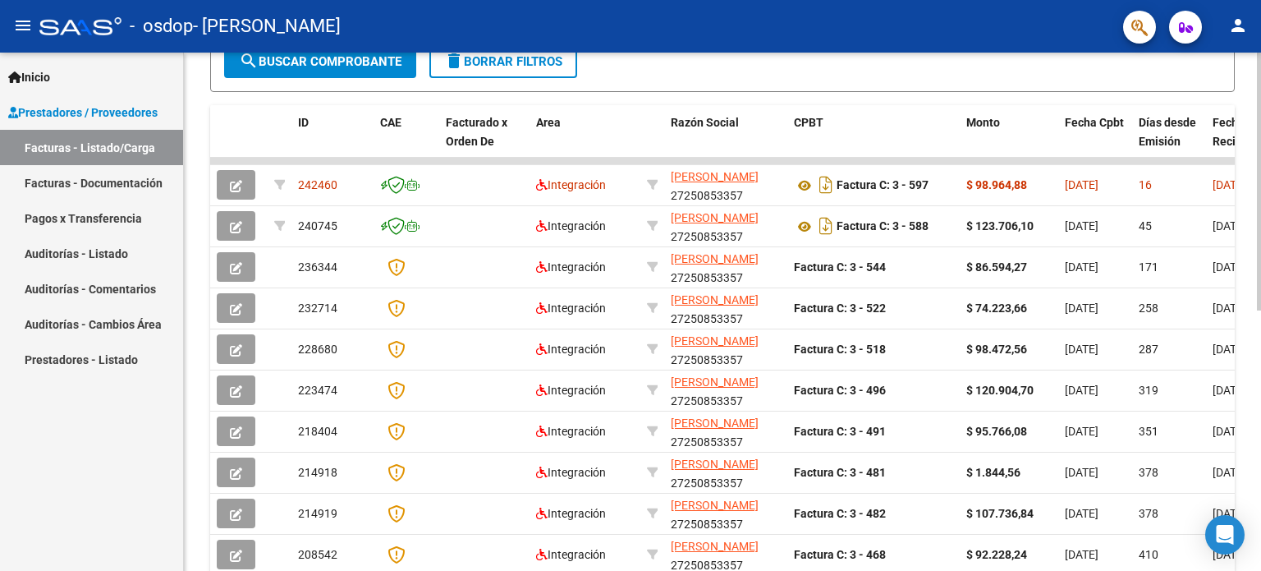
scroll to position [427, 0]
